Goal: Transaction & Acquisition: Purchase product/service

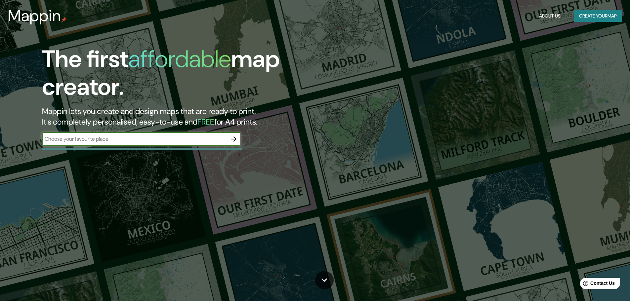
click at [109, 141] on input "text" at bounding box center [134, 139] width 185 height 8
click at [186, 137] on input "plaza [PERSON_NAME] vele" at bounding box center [134, 139] width 185 height 8
type input "plaza [PERSON_NAME]"
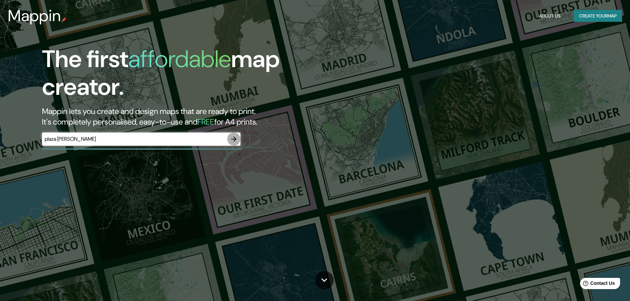
click at [234, 141] on icon "button" at bounding box center [233, 139] width 5 height 5
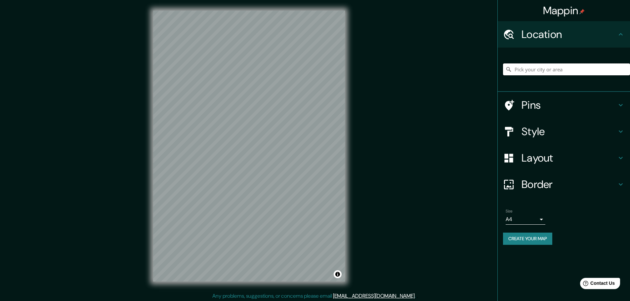
click at [567, 70] on input "Pick your city or area" at bounding box center [566, 69] width 127 height 12
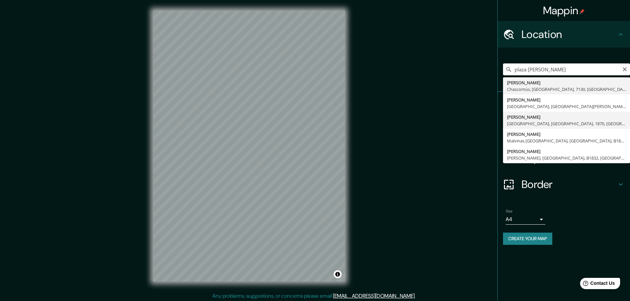
type input "[PERSON_NAME], [PERSON_NAME], [GEOGRAPHIC_DATA], 1870, [GEOGRAPHIC_DATA]"
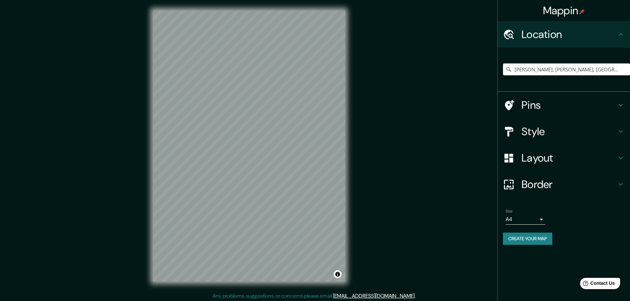
click at [573, 109] on h4 "Pins" at bounding box center [568, 104] width 95 height 13
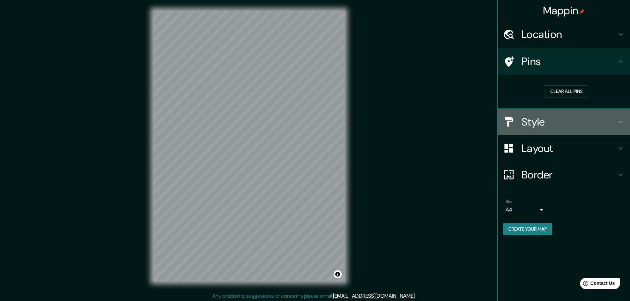
click at [545, 121] on h4 "Style" at bounding box center [568, 121] width 95 height 13
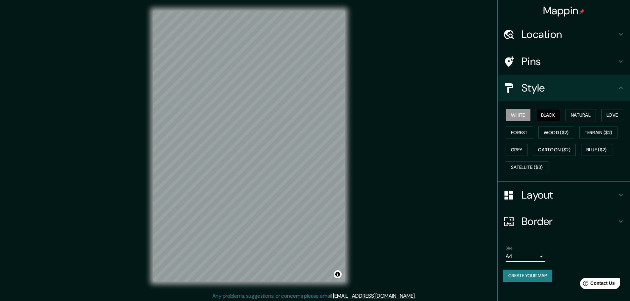
click at [549, 117] on button "Black" at bounding box center [547, 115] width 25 height 12
click at [587, 115] on button "Natural" at bounding box center [580, 115] width 30 height 12
click at [544, 116] on button "Black" at bounding box center [547, 115] width 25 height 12
click at [612, 117] on button "Love" at bounding box center [612, 115] width 22 height 12
click at [514, 117] on button "White" at bounding box center [517, 115] width 25 height 12
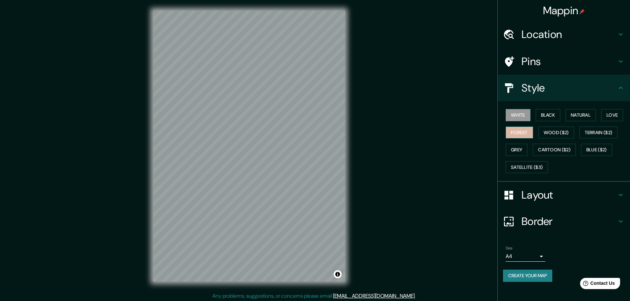
click at [515, 132] on button "Forest" at bounding box center [518, 133] width 27 height 12
click at [541, 119] on button "Black" at bounding box center [547, 115] width 25 height 12
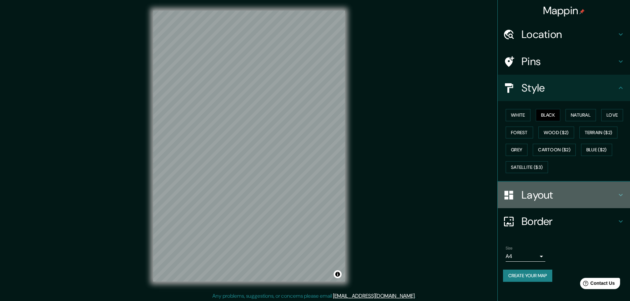
click at [549, 197] on h4 "Layout" at bounding box center [568, 194] width 95 height 13
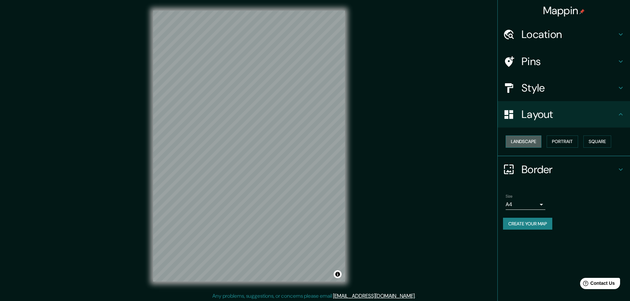
click at [530, 141] on button "Landscape" at bounding box center [523, 142] width 36 height 12
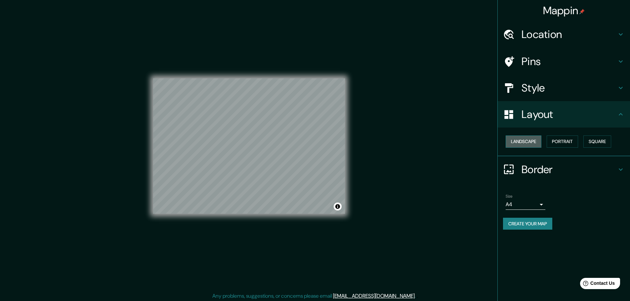
click at [530, 141] on button "Landscape" at bounding box center [523, 142] width 36 height 12
click at [564, 139] on button "Portrait" at bounding box center [561, 142] width 31 height 12
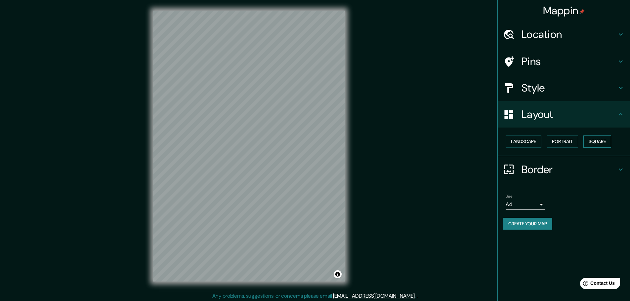
click at [601, 140] on button "Square" at bounding box center [597, 142] width 28 height 12
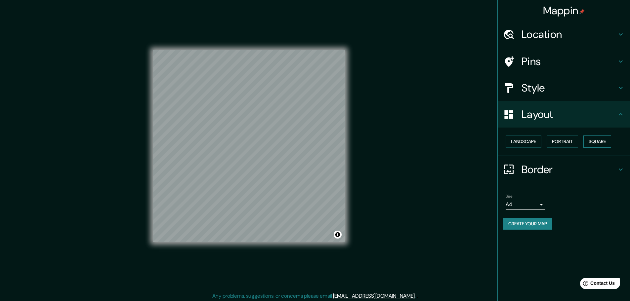
click at [601, 140] on button "Square" at bounding box center [597, 142] width 28 height 12
click at [571, 141] on button "Portrait" at bounding box center [561, 142] width 31 height 12
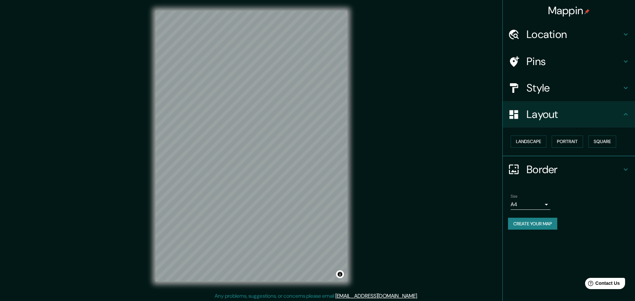
click at [533, 206] on body "Mappin Location [PERSON_NAME], [PERSON_NAME], [GEOGRAPHIC_DATA], 1870, [GEOGRAP…" at bounding box center [317, 150] width 635 height 301
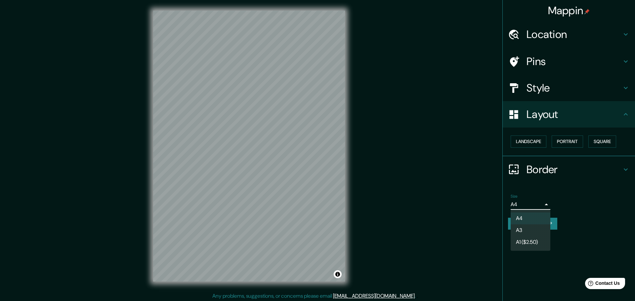
click at [541, 204] on div at bounding box center [317, 150] width 635 height 301
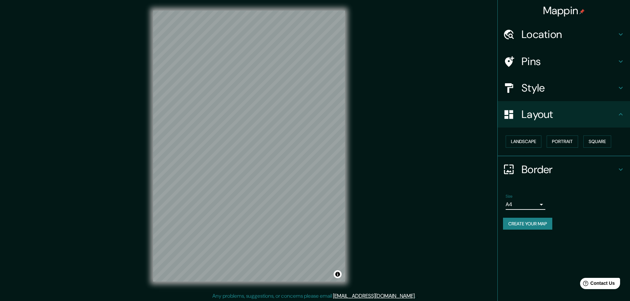
click at [540, 205] on body "Mappin Location [PERSON_NAME], [PERSON_NAME], [GEOGRAPHIC_DATA], 1870, [GEOGRAP…" at bounding box center [315, 150] width 630 height 301
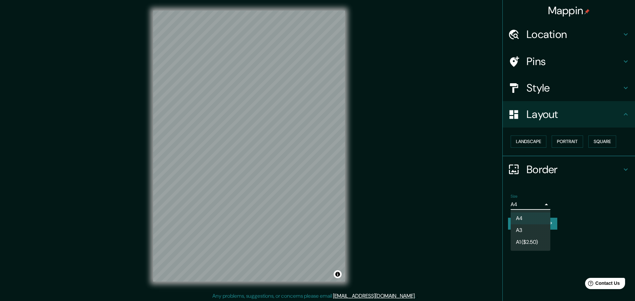
click at [526, 229] on li "A3" at bounding box center [530, 230] width 40 height 12
type input "a4"
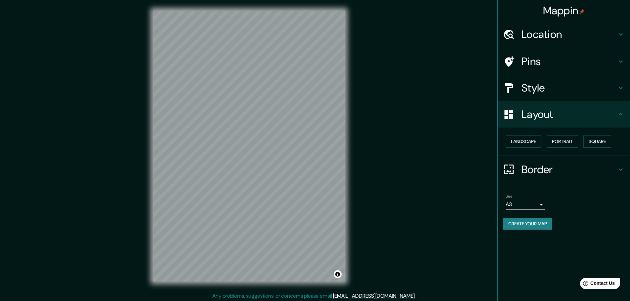
click at [553, 90] on h4 "Style" at bounding box center [568, 87] width 95 height 13
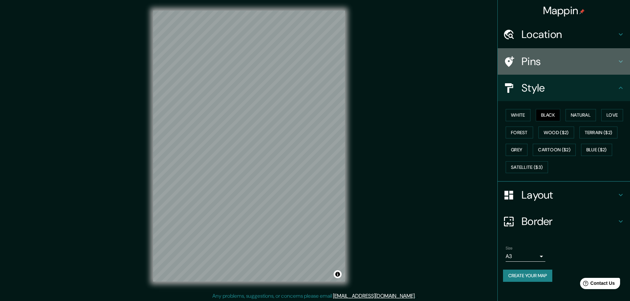
click at [549, 67] on h4 "Pins" at bounding box center [568, 61] width 95 height 13
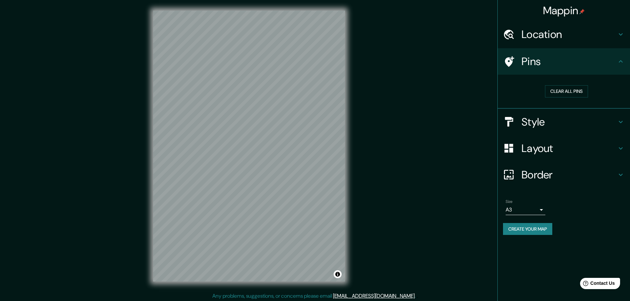
click at [558, 36] on h4 "Location" at bounding box center [568, 34] width 95 height 13
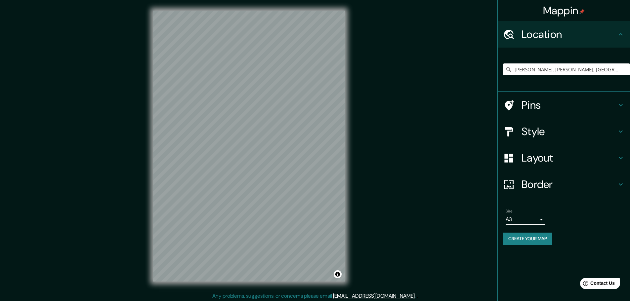
click at [558, 109] on h4 "Pins" at bounding box center [568, 104] width 95 height 13
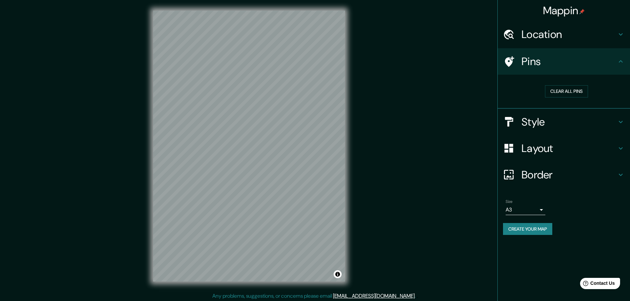
click at [575, 37] on h4 "Location" at bounding box center [568, 34] width 95 height 13
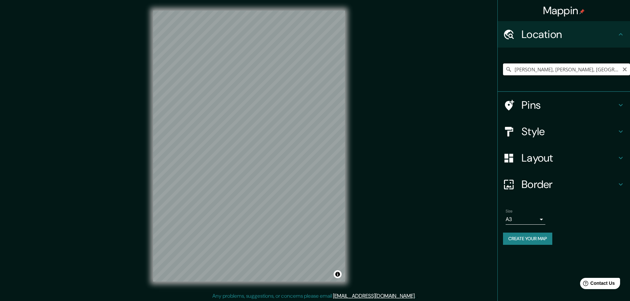
click at [540, 73] on input "[PERSON_NAME], [PERSON_NAME], [GEOGRAPHIC_DATA], 1870, [GEOGRAPHIC_DATA]" at bounding box center [566, 69] width 127 height 12
drag, startPoint x: 537, startPoint y: 70, endPoint x: 634, endPoint y: 71, distance: 97.2
click at [630, 71] on html "Mappin Location [PERSON_NAME], [PERSON_NAME], [GEOGRAPHIC_DATA], 1870, [GEOGRAP…" at bounding box center [315, 150] width 630 height 301
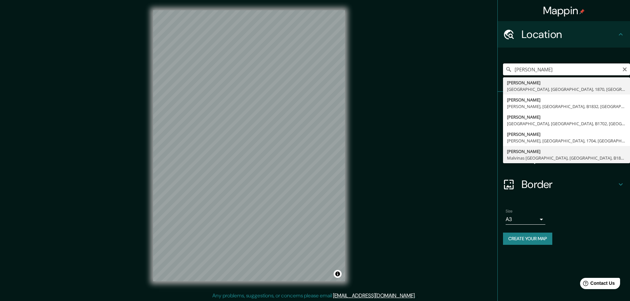
scroll to position [2, 0]
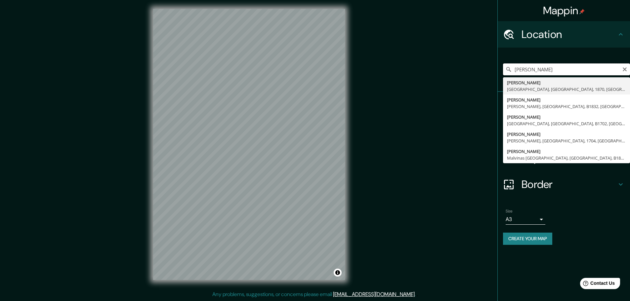
click at [513, 69] on input "[PERSON_NAME]" at bounding box center [566, 69] width 127 height 12
click at [514, 70] on input "plaza [PERSON_NAME]" at bounding box center [566, 69] width 127 height 12
drag, startPoint x: 569, startPoint y: 69, endPoint x: 625, endPoint y: 68, distance: 55.9
click at [625, 68] on div "ciudad de [GEOGRAPHIC_DATA] [PERSON_NAME][GEOGRAPHIC_DATA][PERSON_NAME], [GEOGR…" at bounding box center [566, 69] width 127 height 12
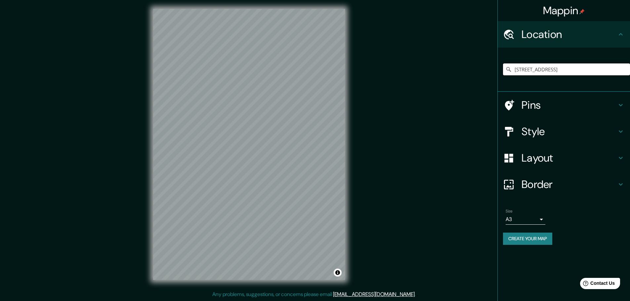
scroll to position [0, 0]
click at [378, 198] on div "Mappin Location [STREET_ADDRESS] Pins Style Layout Border Choose a border. Hint…" at bounding box center [315, 149] width 630 height 303
drag, startPoint x: 535, startPoint y: 69, endPoint x: 634, endPoint y: 74, distance: 99.6
click at [630, 74] on html "Mappin Location [STREET_ADDRESS] Pins Style Layout Border Choose a border. Hint…" at bounding box center [315, 148] width 630 height 301
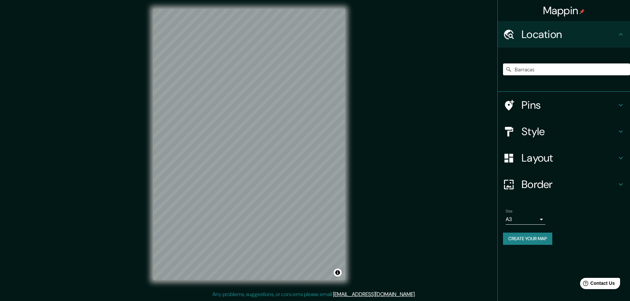
scroll to position [0, 0]
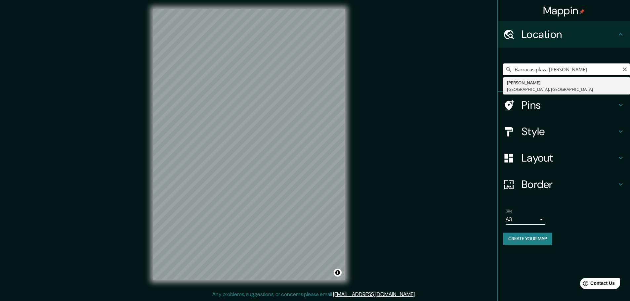
click at [586, 69] on input "Barracas plaza [PERSON_NAME]" at bounding box center [566, 69] width 127 height 12
drag, startPoint x: 535, startPoint y: 71, endPoint x: 425, endPoint y: 66, distance: 110.1
click at [440, 68] on div "Mappin Location [GEOGRAPHIC_DATA] [PERSON_NAME] [GEOGRAPHIC_DATA], [GEOGRAPHIC_…" at bounding box center [315, 149] width 630 height 303
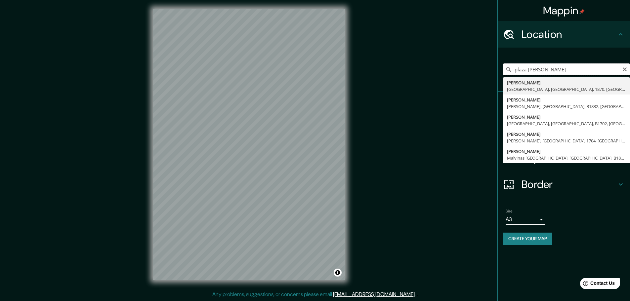
click at [566, 72] on input "plaza [PERSON_NAME]" at bounding box center [566, 69] width 127 height 12
type input "plaza [PERSON_NAME]"
